Goal: Transaction & Acquisition: Purchase product/service

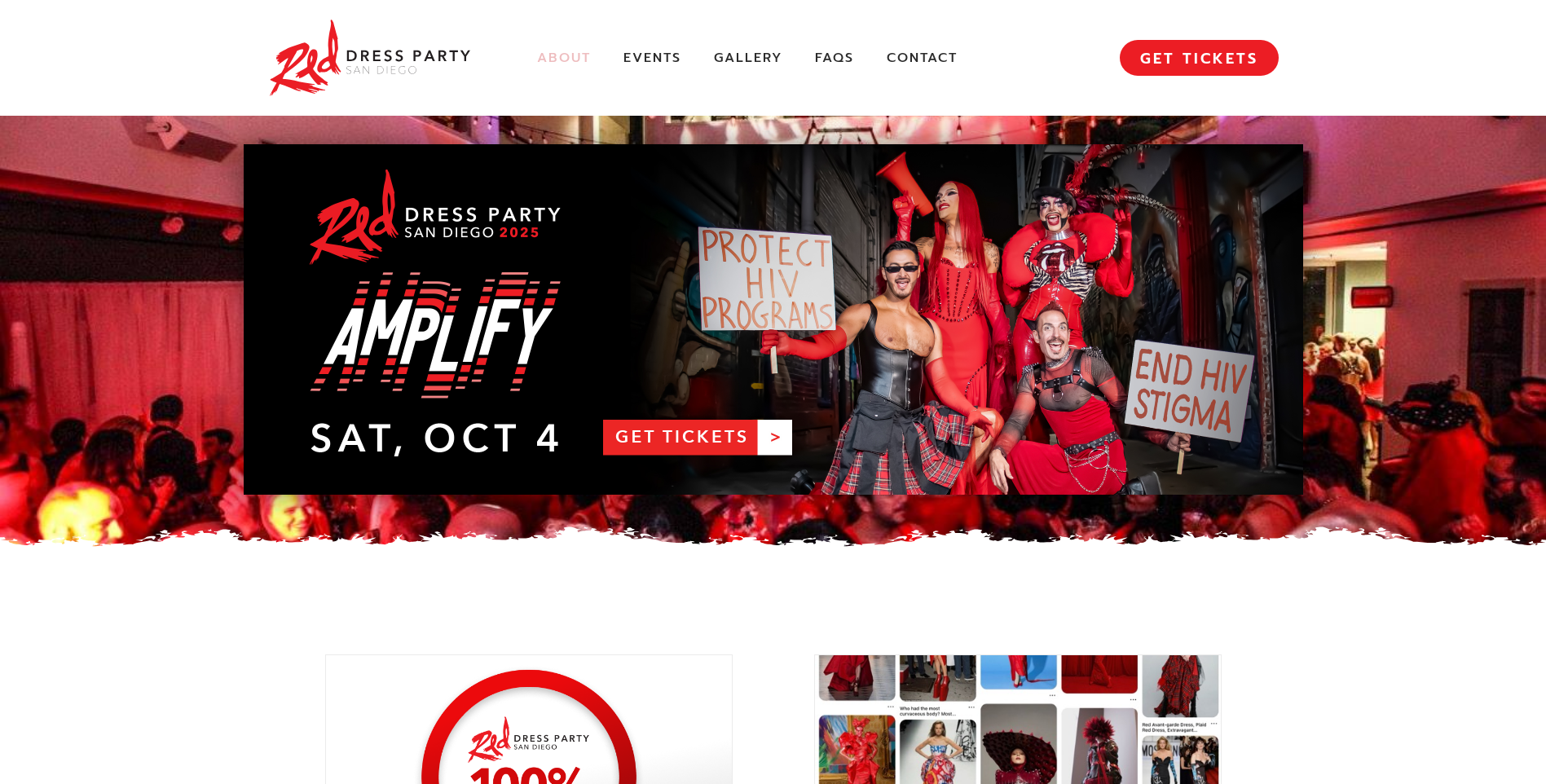
click at [557, 55] on link "About" at bounding box center [564, 58] width 54 height 17
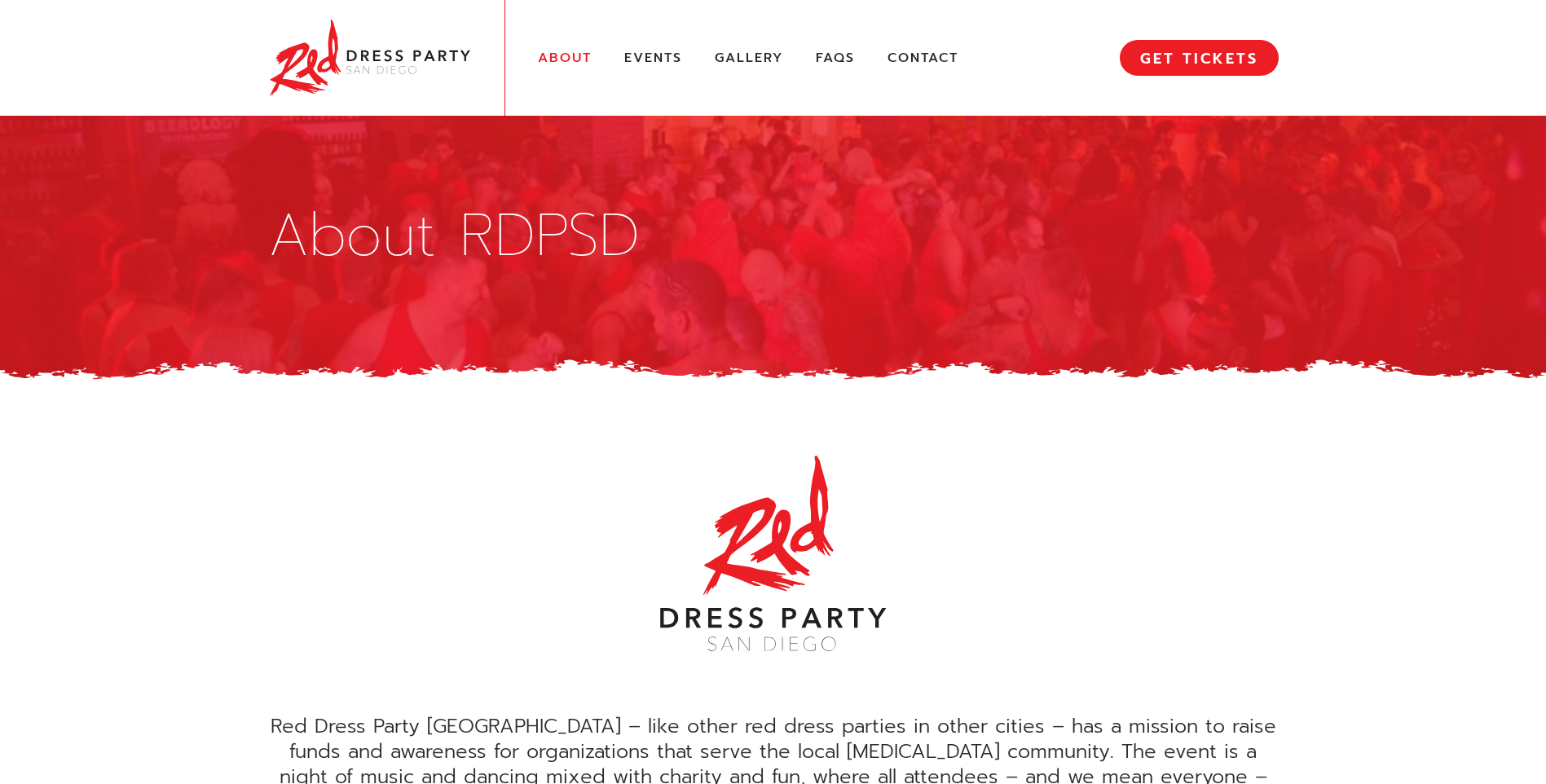
click at [651, 42] on div "About Events Gallery FAQs Contact MENU GET TICKETS" at bounding box center [773, 58] width 1011 height 116
click at [655, 60] on link "Events" at bounding box center [653, 58] width 58 height 17
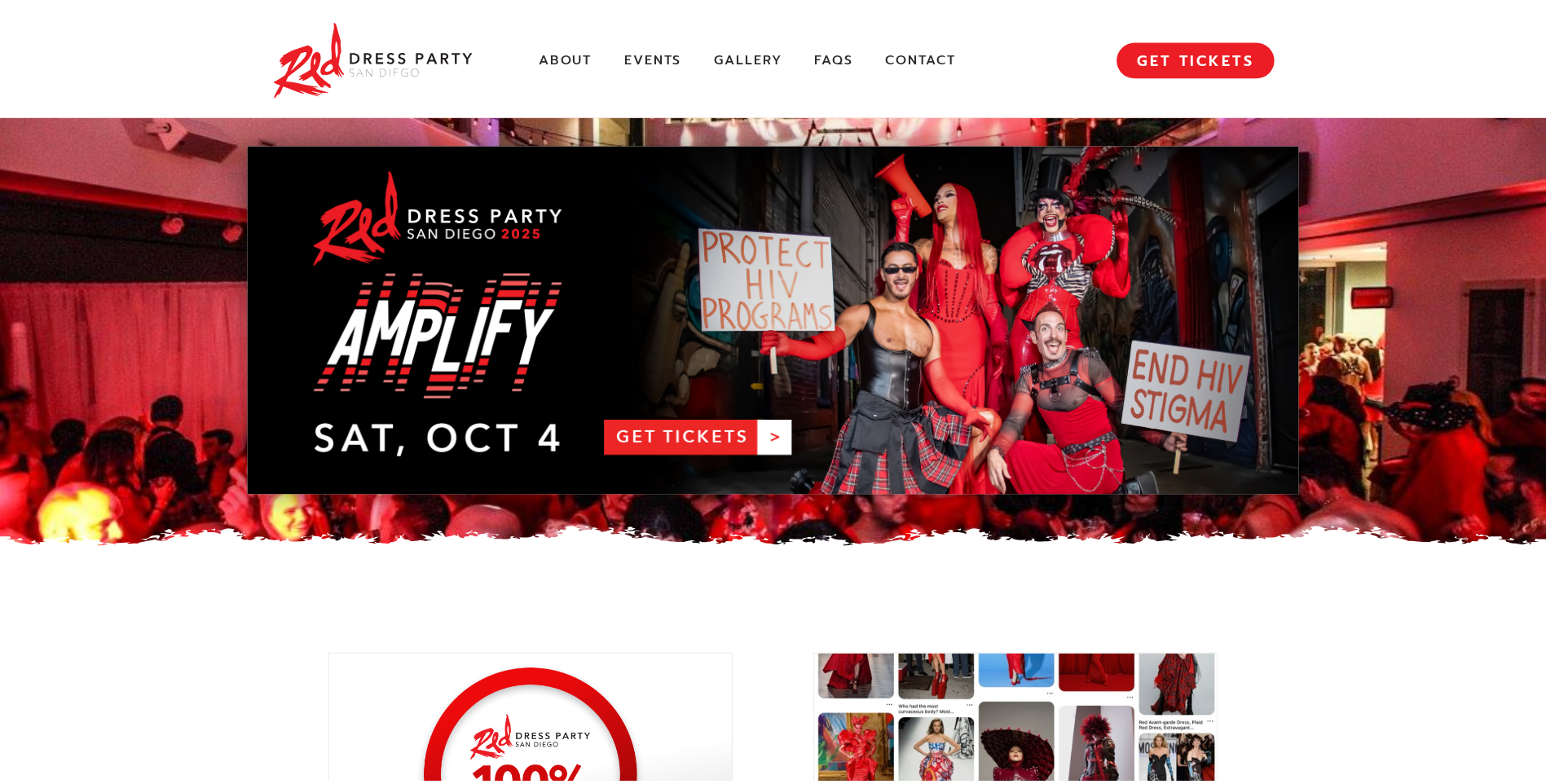
scroll to position [2252, 0]
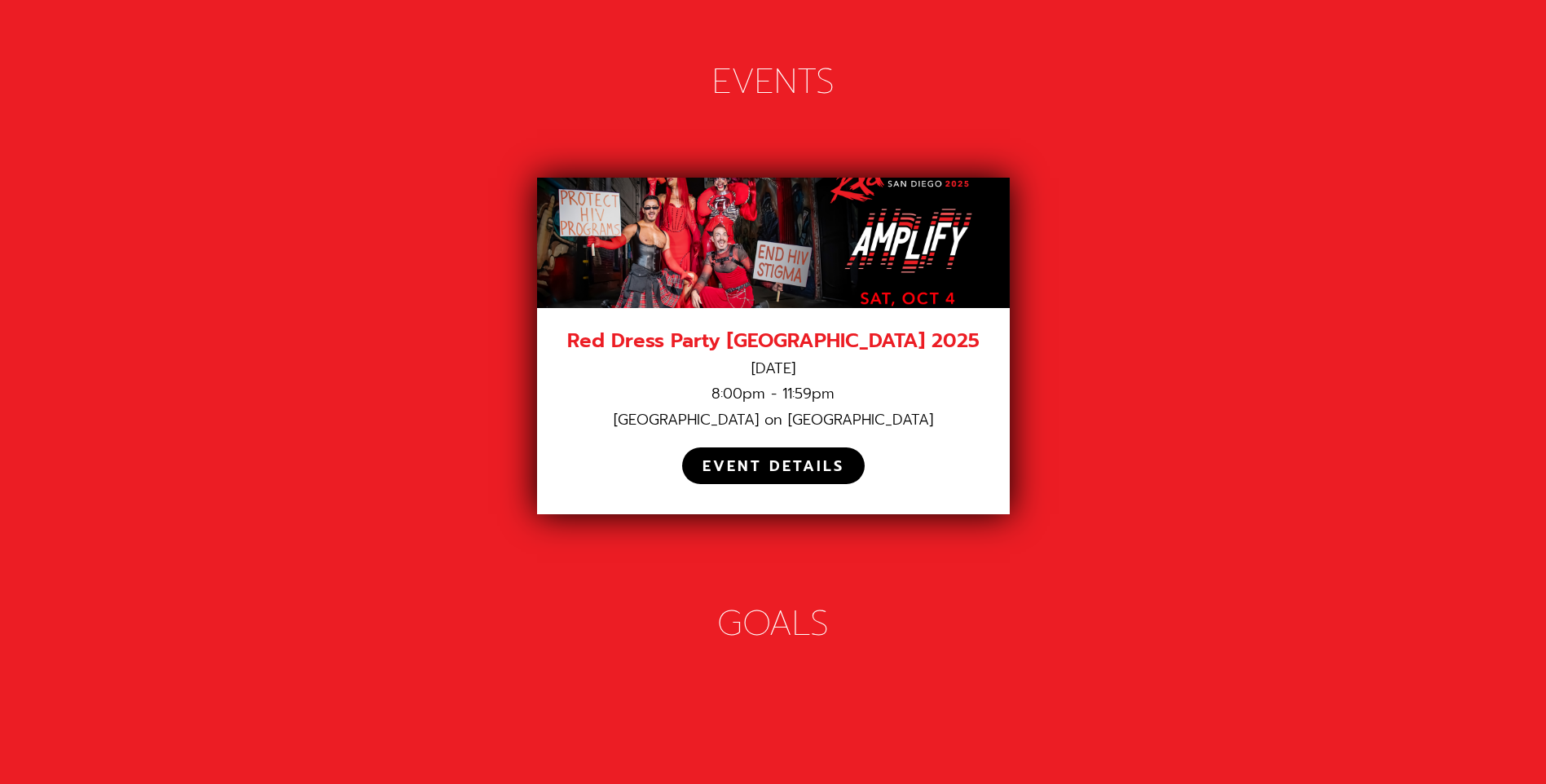
click at [758, 457] on div "EVENT DETAILS" at bounding box center [773, 467] width 142 height 19
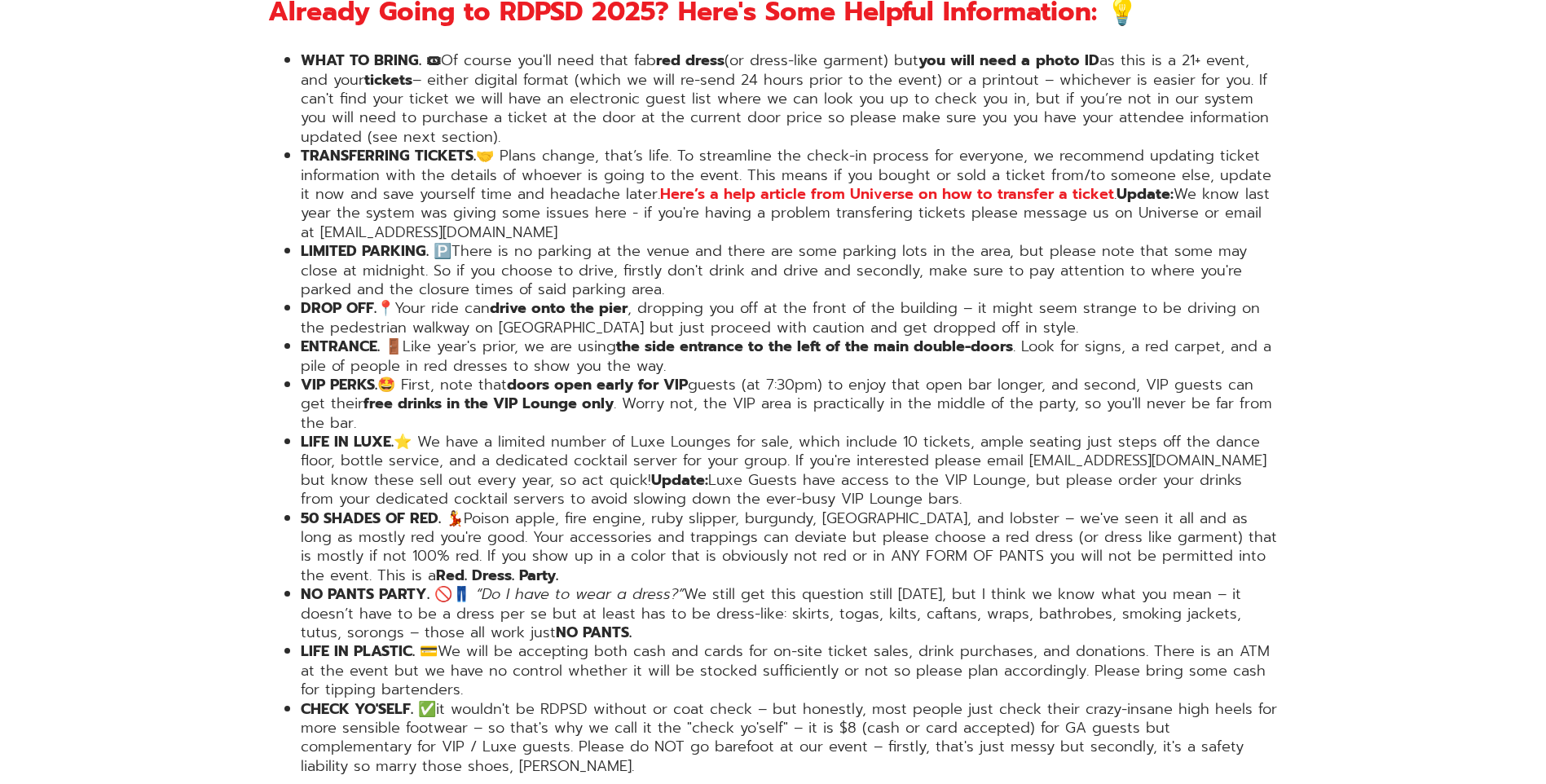
scroll to position [2851, 0]
